Goal: Transaction & Acquisition: Purchase product/service

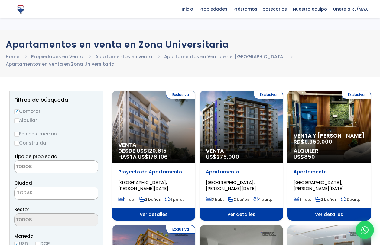
select select
select select "1"
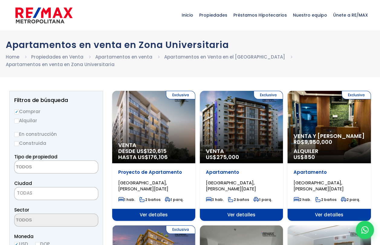
click at [154, 184] on span "[GEOGRAPHIC_DATA], [PERSON_NAME][DATE]" at bounding box center [143, 186] width 50 height 12
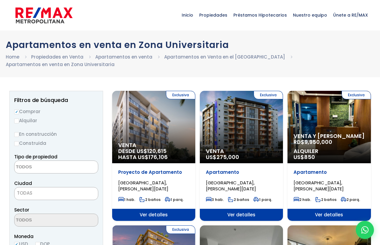
select select
select select "1"
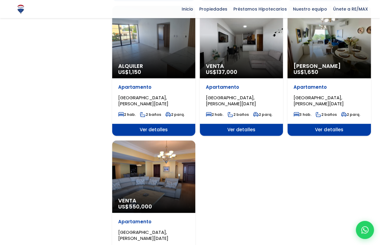
scroll to position [635, 0]
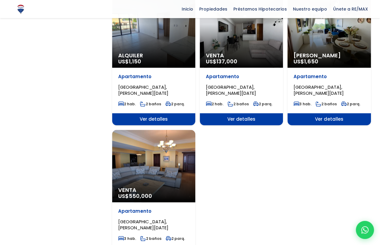
click at [240, 56] on span "Venta" at bounding box center [241, 56] width 71 height 6
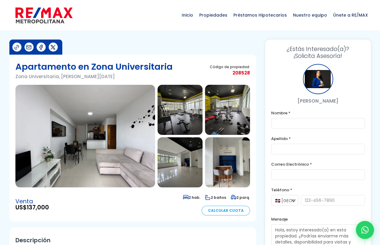
scroll to position [30, 0]
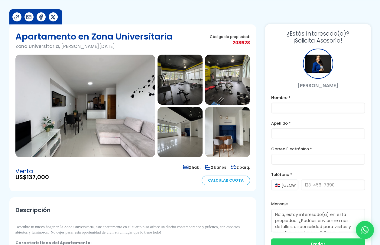
click at [108, 118] on img at bounding box center [85, 106] width 140 height 103
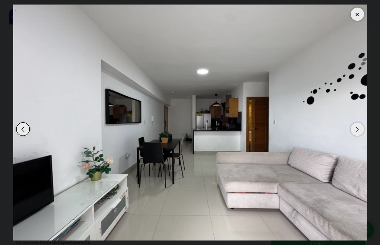
click at [356, 131] on div "Next slide" at bounding box center [357, 129] width 13 height 13
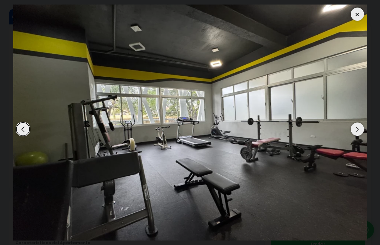
click at [356, 131] on div "Next slide" at bounding box center [357, 129] width 13 height 13
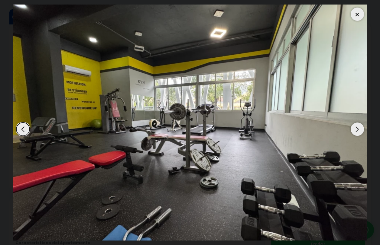
click at [356, 131] on div "Next slide" at bounding box center [357, 129] width 13 height 13
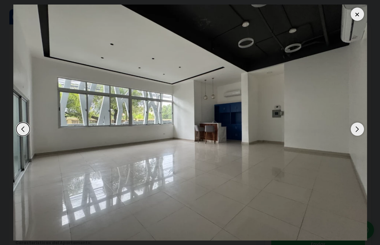
click at [356, 131] on div "Next slide" at bounding box center [357, 129] width 13 height 13
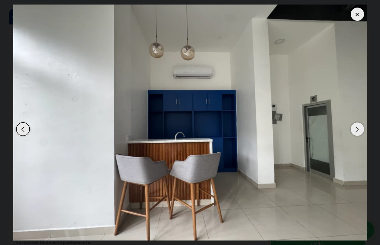
click at [358, 131] on div "Next slide" at bounding box center [357, 129] width 13 height 13
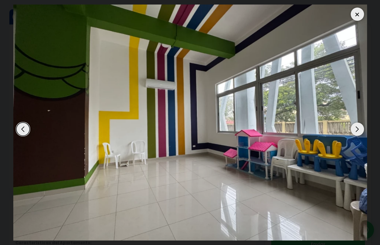
click at [358, 131] on div "Next slide" at bounding box center [357, 129] width 13 height 13
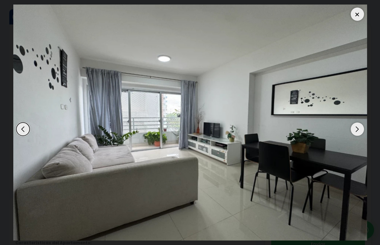
click at [358, 131] on div "Next slide" at bounding box center [357, 129] width 13 height 13
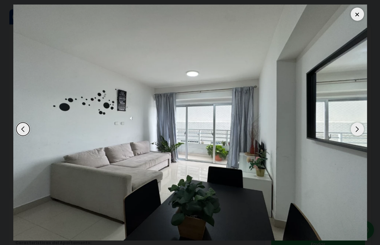
click at [358, 131] on div "Next slide" at bounding box center [357, 129] width 13 height 13
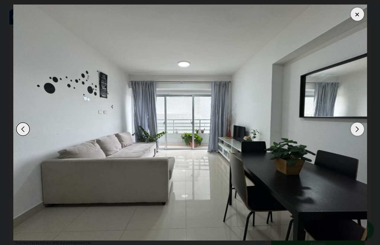
click at [358, 131] on div "Next slide" at bounding box center [357, 129] width 13 height 13
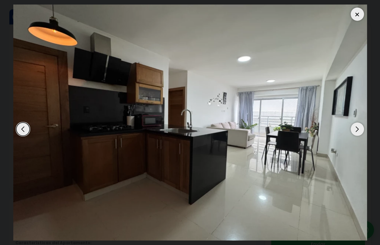
click at [358, 131] on div "Next slide" at bounding box center [357, 129] width 13 height 13
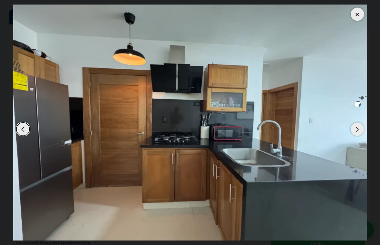
click at [358, 131] on div "Next slide" at bounding box center [357, 129] width 13 height 13
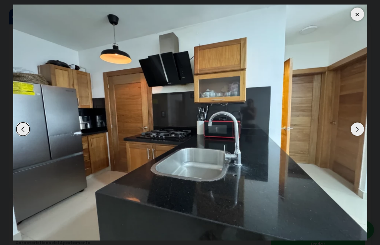
click at [358, 131] on div "Next slide" at bounding box center [357, 129] width 13 height 13
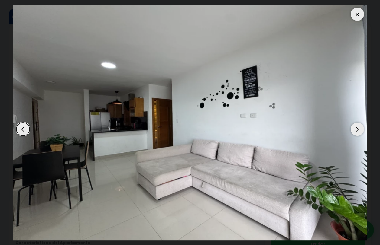
click at [358, 131] on div "Next slide" at bounding box center [357, 129] width 13 height 13
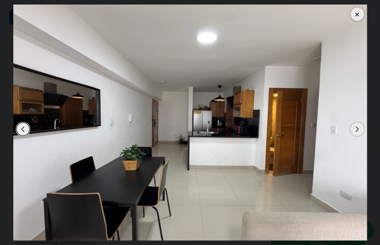
click at [358, 131] on div "Next slide" at bounding box center [357, 129] width 13 height 13
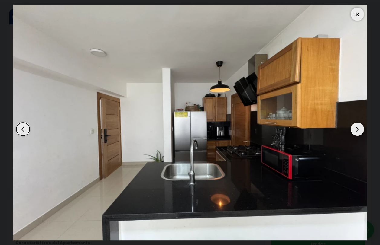
click at [358, 17] on div at bounding box center [357, 14] width 13 height 13
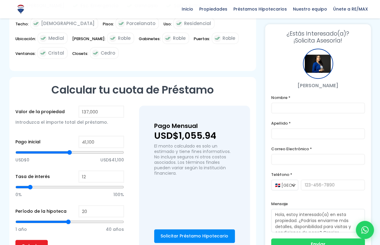
scroll to position [453, 0]
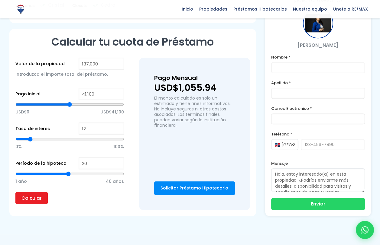
type input "19"
type input "18"
type input "17"
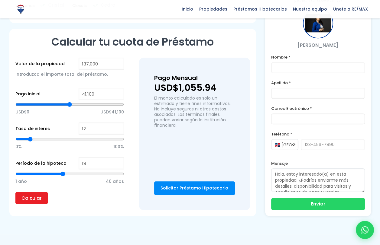
type input "17"
type input "16"
type input "15"
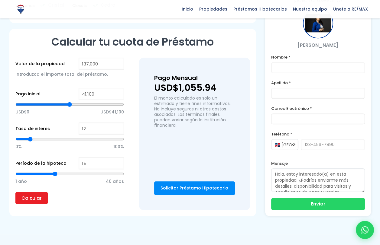
type input "14"
type input "13"
type input "12"
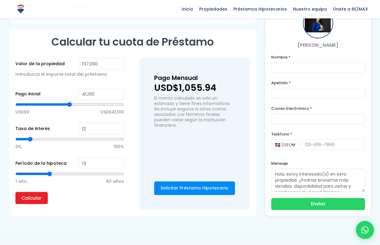
type input "12"
type input "11"
type input "10"
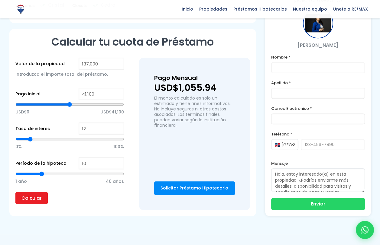
type input "9"
type input "8"
type input "7"
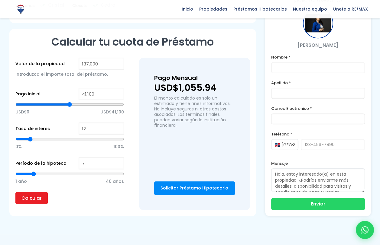
drag, startPoint x: 67, startPoint y: 173, endPoint x: 35, endPoint y: 169, distance: 32.8
type input "7"
click at [35, 171] on input "range" at bounding box center [69, 174] width 109 height 6
click at [36, 195] on input "Calcular" at bounding box center [31, 198] width 32 height 12
